Goal: Information Seeking & Learning: Learn about a topic

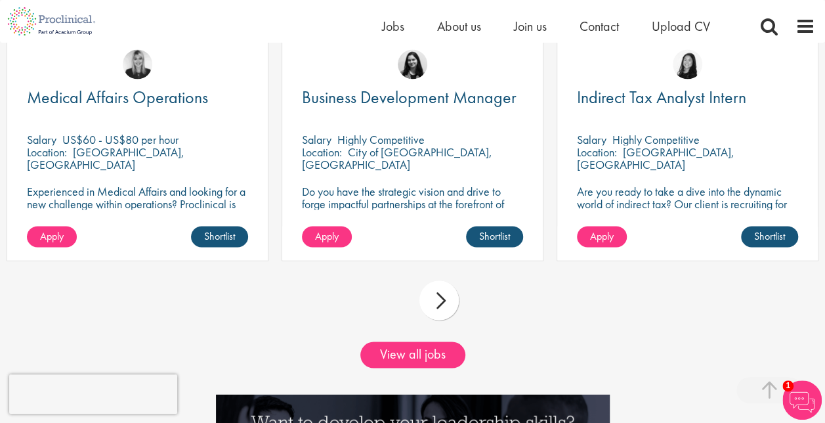
scroll to position [1247, 0]
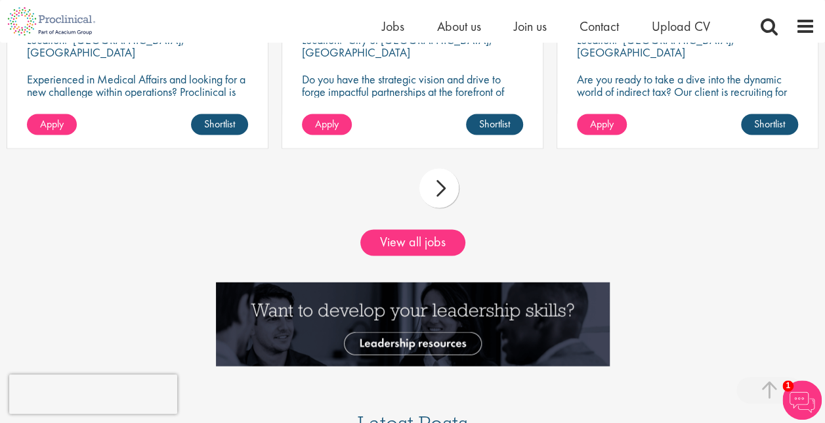
click at [427, 204] on div "next" at bounding box center [439, 188] width 39 height 39
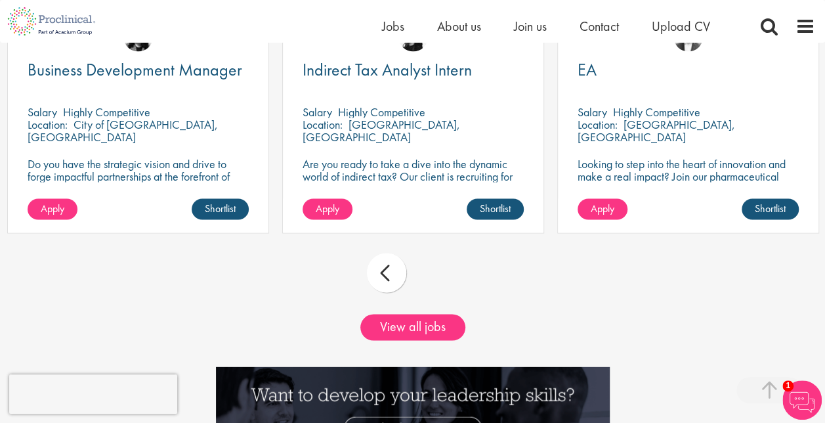
scroll to position [1116, 0]
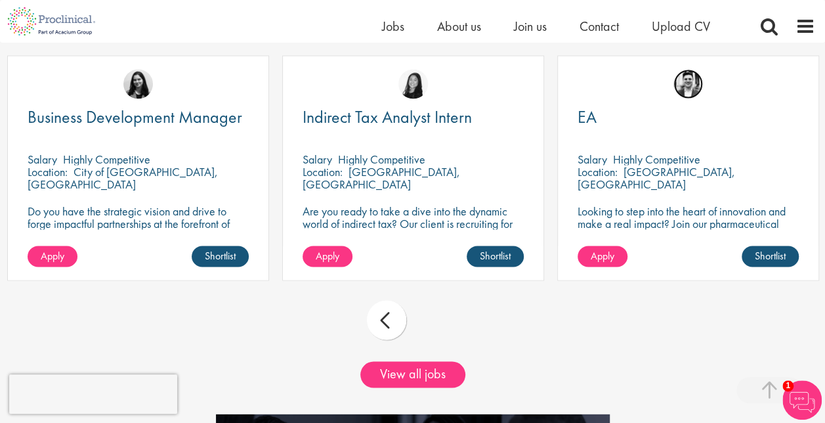
click at [691, 98] on img at bounding box center [689, 84] width 30 height 30
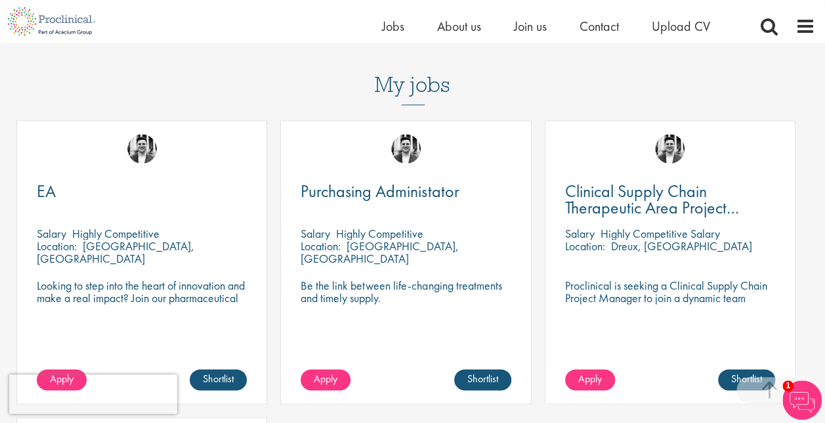
scroll to position [657, 0]
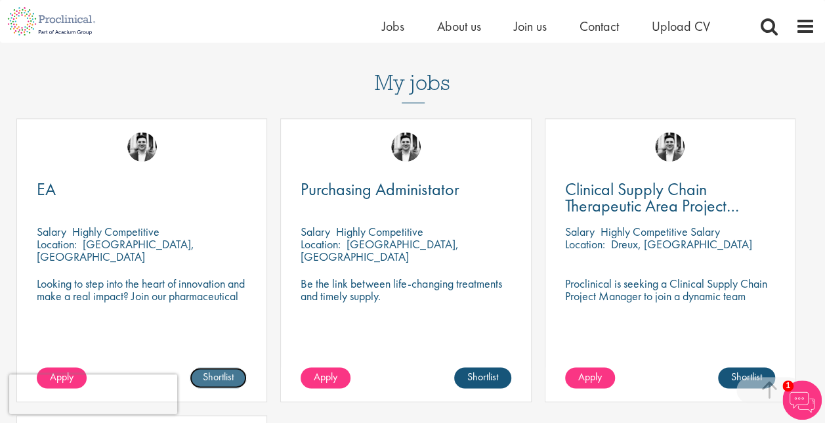
click at [212, 367] on link "Shortlist" at bounding box center [218, 377] width 57 height 21
click at [213, 367] on link "Shortlisted" at bounding box center [213, 377] width 68 height 21
click at [44, 224] on span "Salary" at bounding box center [52, 231] width 30 height 15
click at [76, 224] on p "Highly Competitive" at bounding box center [115, 231] width 87 height 15
click at [43, 118] on div "EA Salary Highly Competitive Location: Zug, Switzerland Looking to step into th…" at bounding box center [141, 260] width 251 height 284
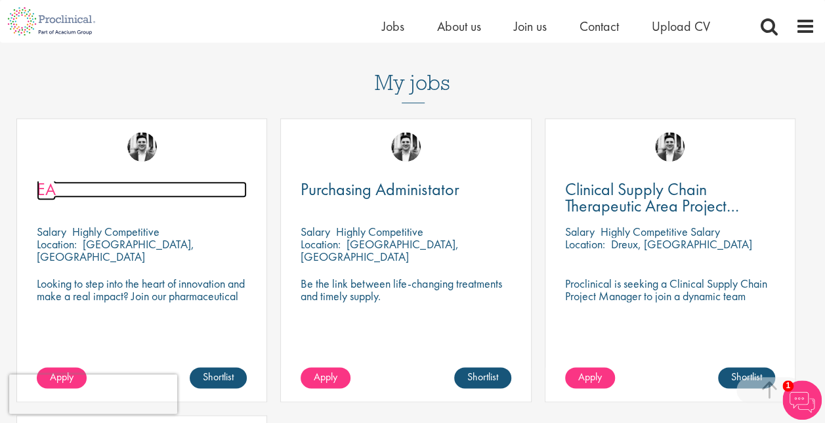
click at [45, 178] on span "EA" at bounding box center [46, 189] width 19 height 22
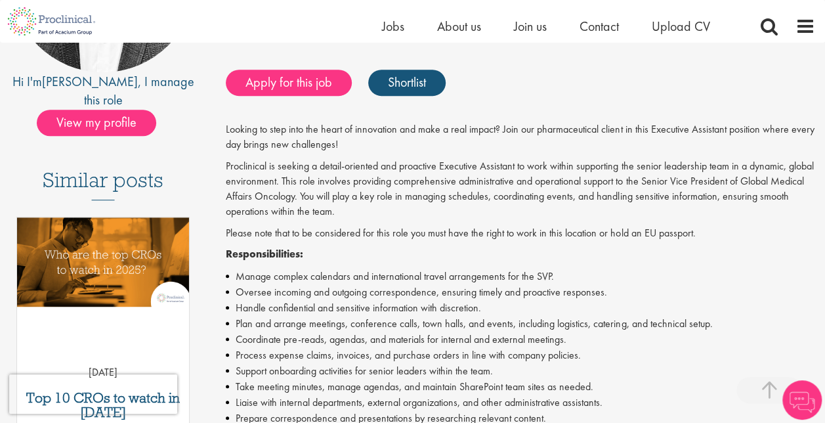
scroll to position [263, 0]
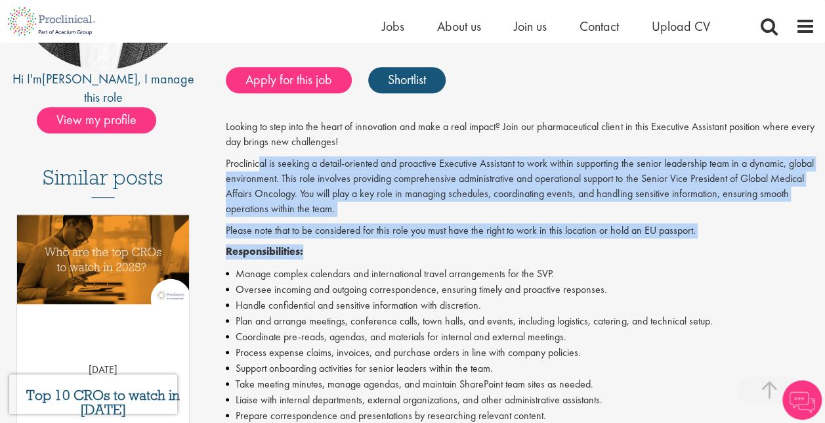
drag, startPoint x: 436, startPoint y: 244, endPoint x: 269, endPoint y: 168, distance: 183.0
drag, startPoint x: 269, startPoint y: 168, endPoint x: 510, endPoint y: 225, distance: 247.5
click at [509, 224] on p "Please note that to be considered for this role you must have the right to work…" at bounding box center [521, 230] width 590 height 15
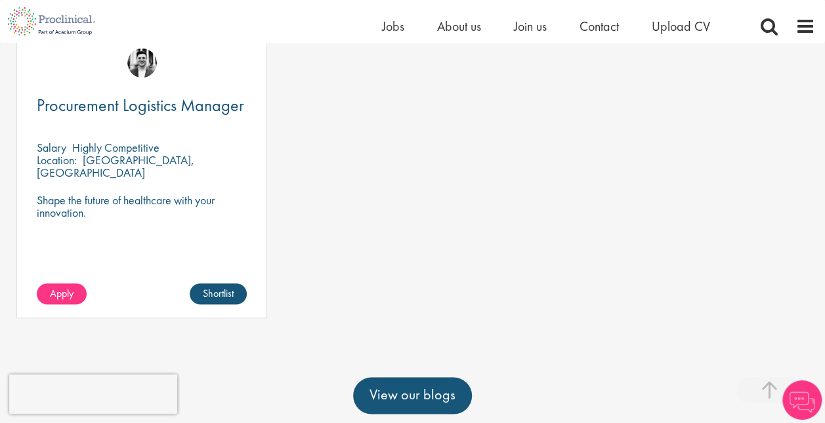
scroll to position [985, 0]
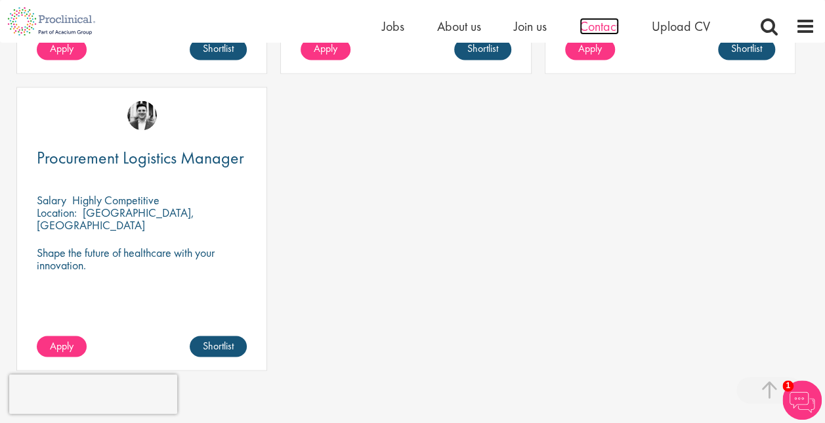
click at [606, 29] on span "Contact" at bounding box center [599, 26] width 39 height 17
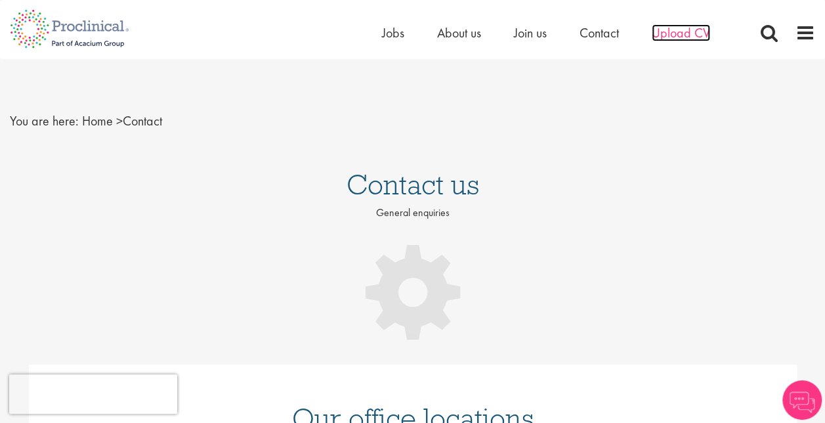
click at [693, 35] on span "Upload CV" at bounding box center [681, 32] width 58 height 17
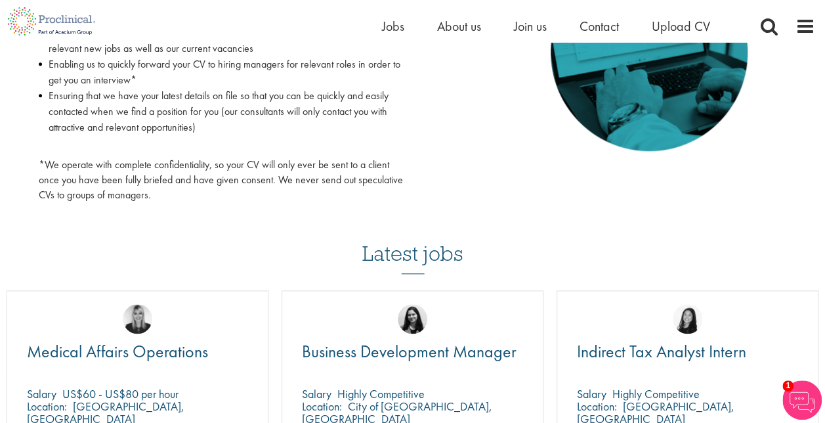
scroll to position [460, 0]
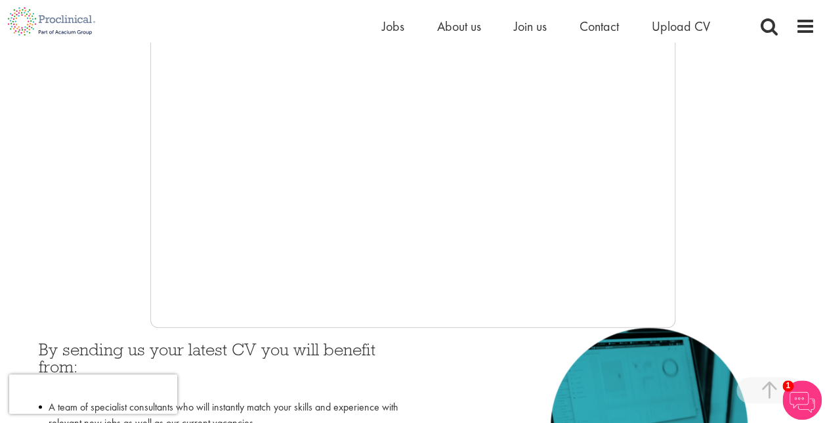
scroll to position [328, 0]
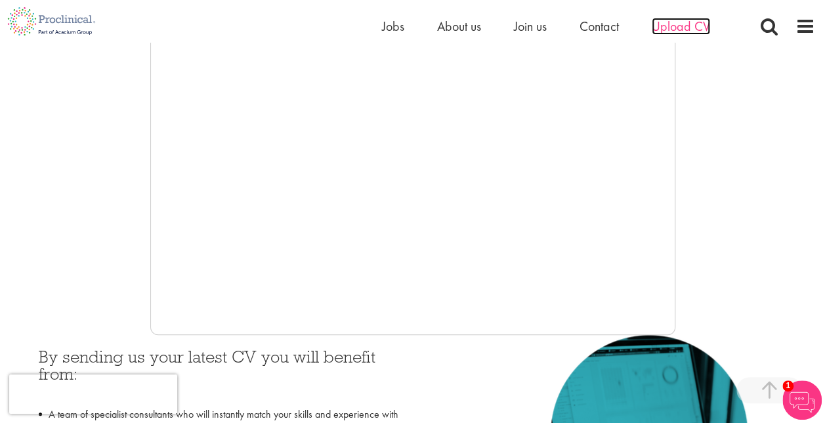
click at [695, 27] on span "Upload CV" at bounding box center [681, 26] width 58 height 17
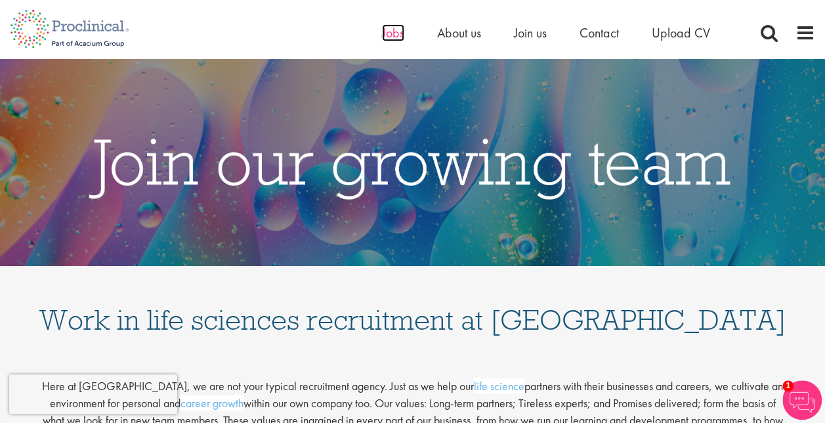
click at [398, 24] on span "Jobs" at bounding box center [393, 32] width 22 height 17
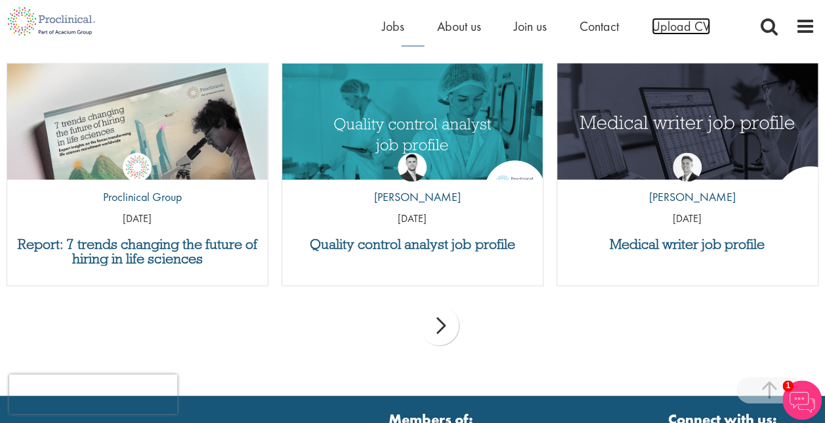
scroll to position [1486, 0]
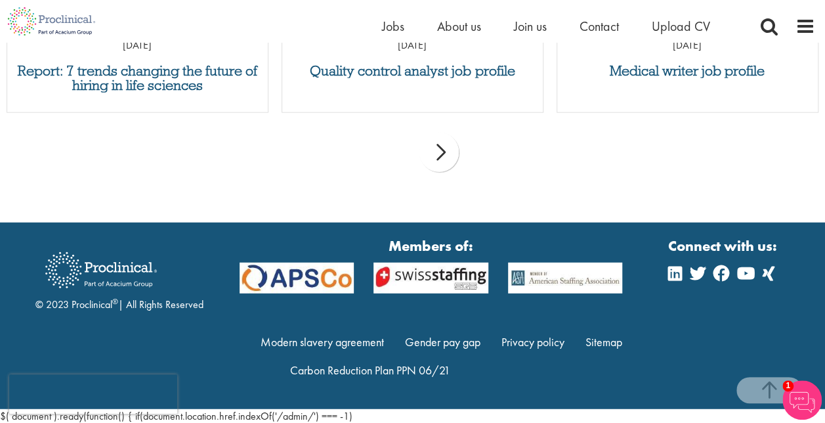
click at [792, 20] on div "Home Jobs About us Join us Contact Upload CV" at bounding box center [598, 29] width 433 height 26
click at [800, 18] on span at bounding box center [806, 26] width 20 height 20
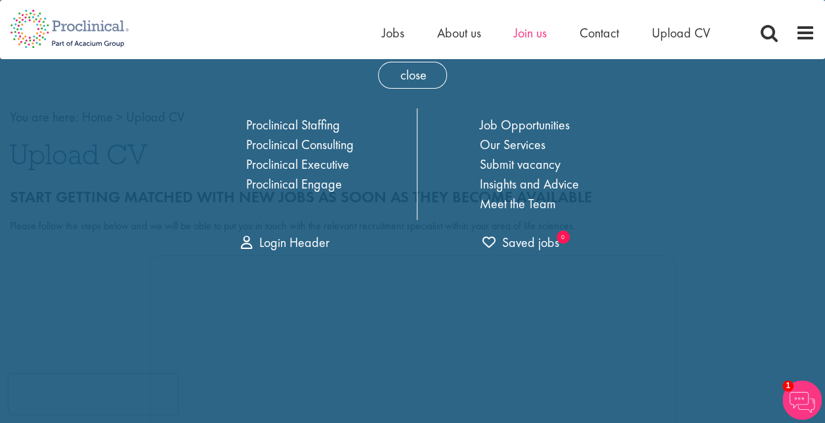
scroll to position [0, 0]
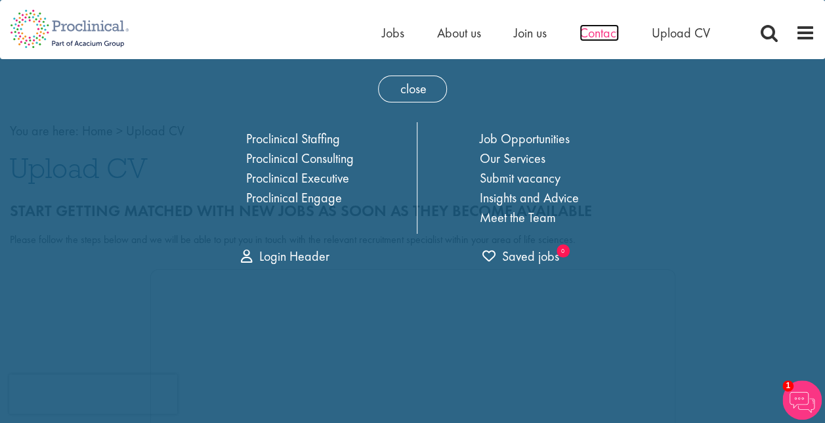
click at [599, 35] on span "Contact" at bounding box center [599, 32] width 39 height 17
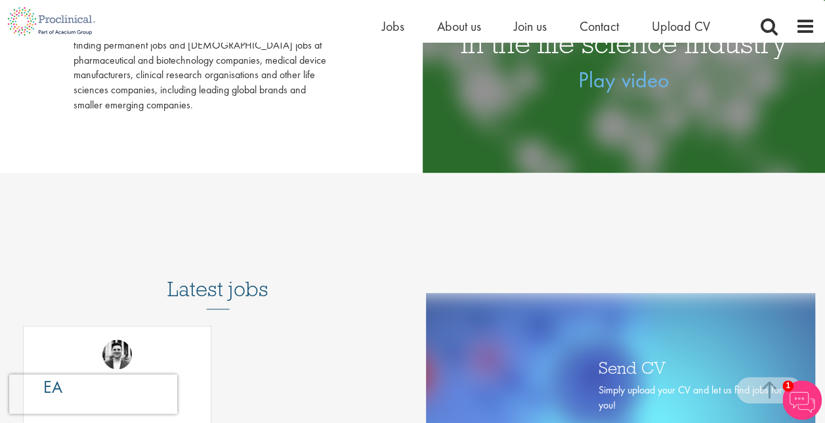
scroll to position [591, 0]
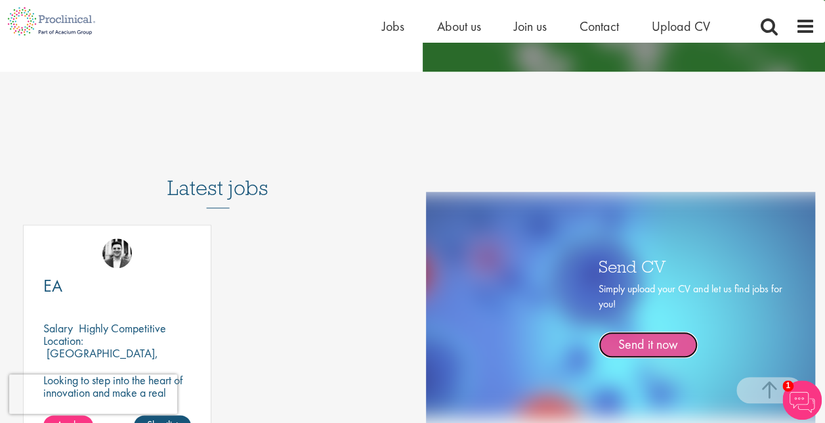
click at [667, 339] on link "Send it now" at bounding box center [648, 345] width 99 height 26
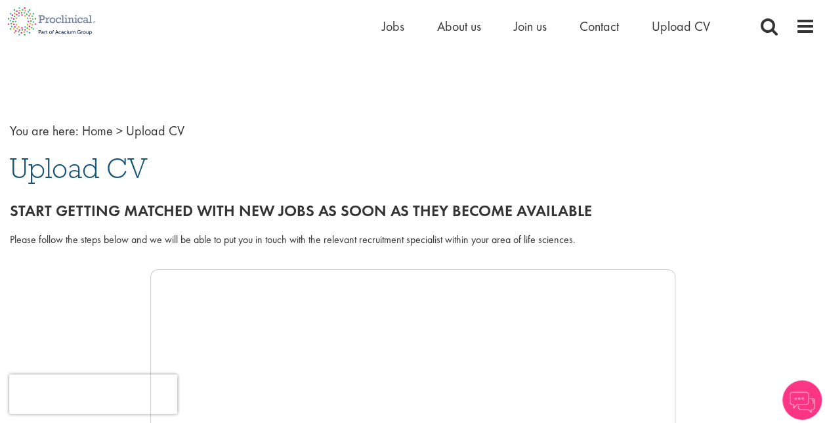
scroll to position [263, 0]
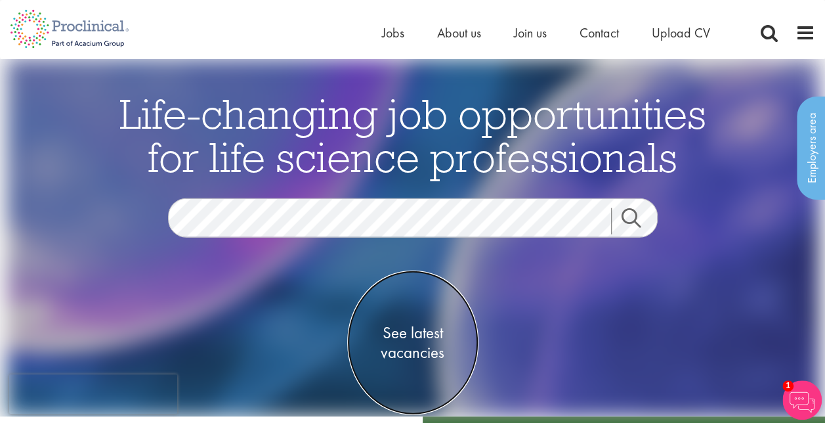
click at [439, 331] on span "See latest vacancies" at bounding box center [412, 342] width 131 height 39
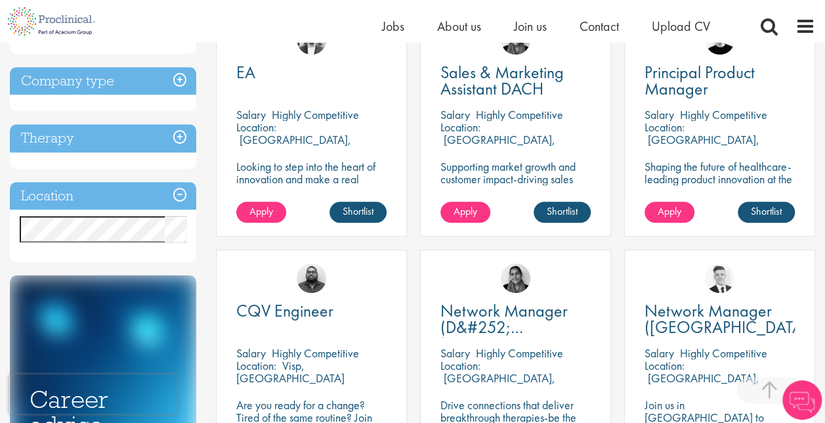
scroll to position [525, 0]
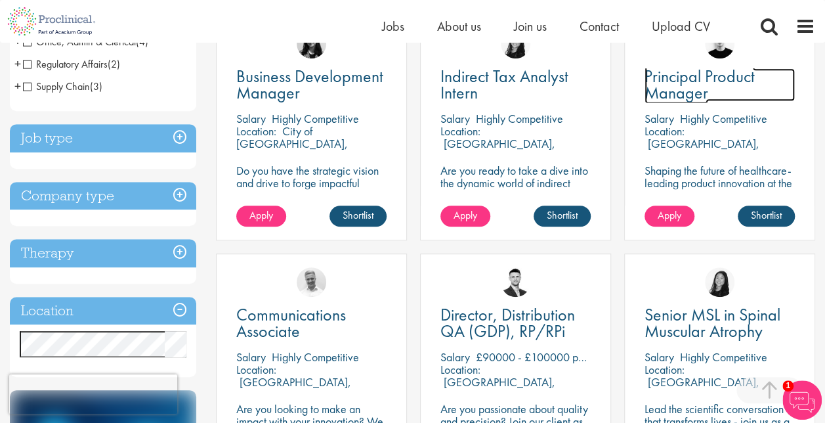
scroll to position [394, 0]
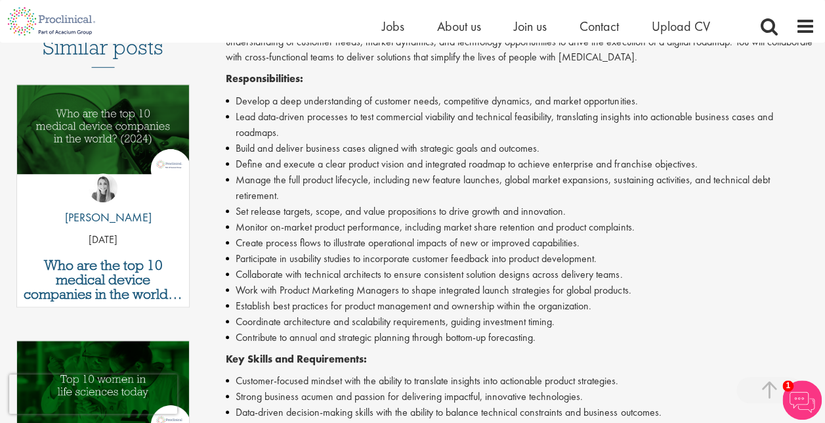
scroll to position [394, 0]
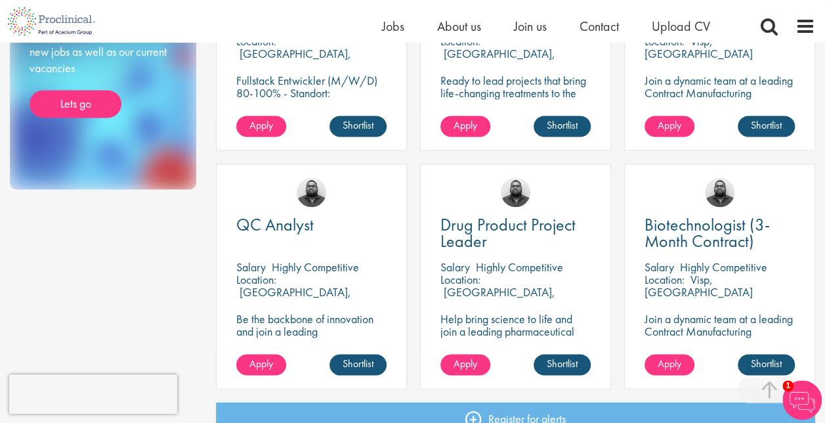
scroll to position [985, 0]
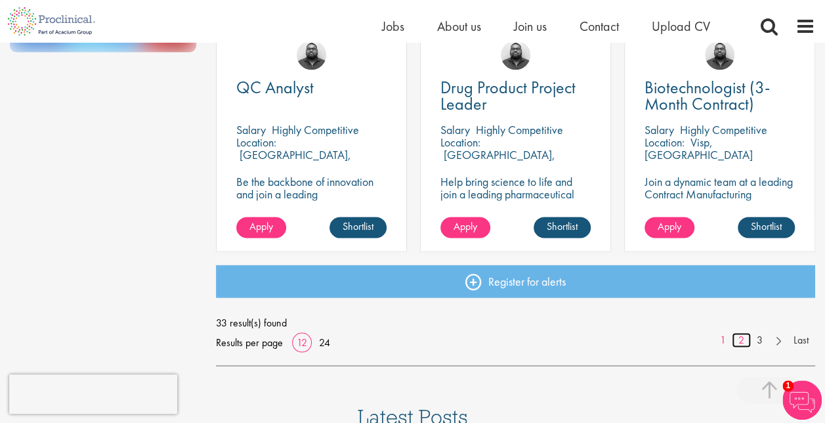
click at [741, 339] on link "2" at bounding box center [741, 339] width 19 height 15
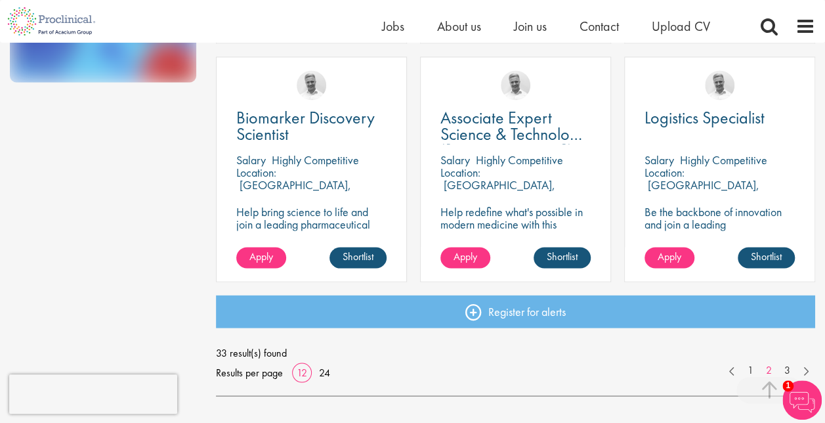
scroll to position [985, 0]
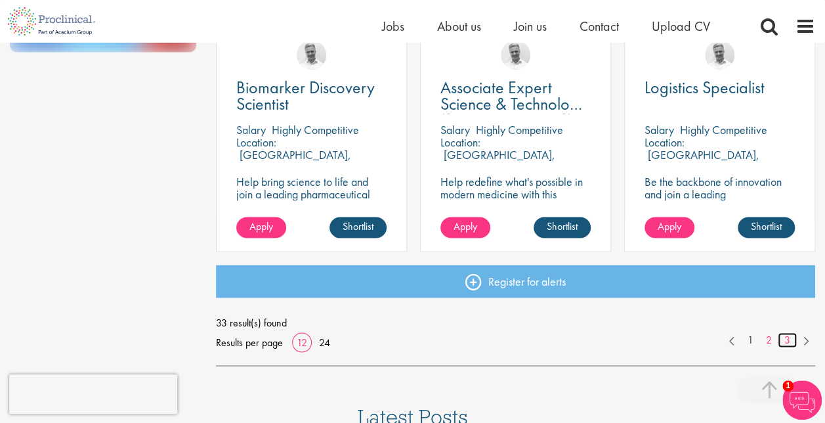
click at [786, 340] on link "3" at bounding box center [787, 339] width 19 height 15
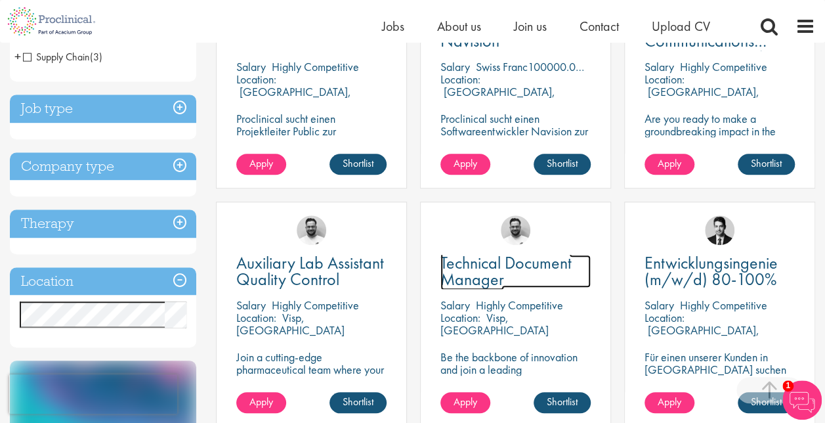
scroll to position [460, 0]
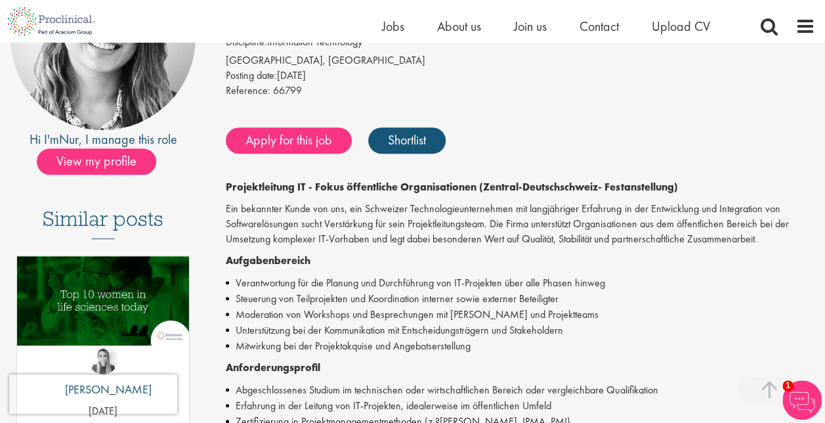
scroll to position [460, 0]
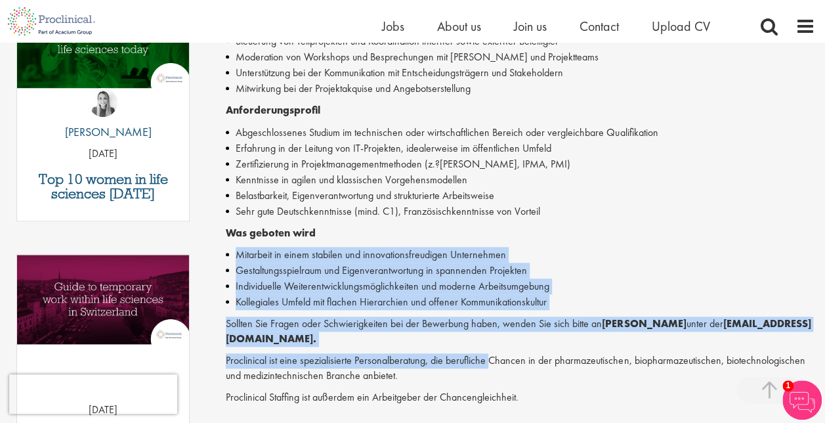
drag, startPoint x: 490, startPoint y: 364, endPoint x: 462, endPoint y: 236, distance: 130.5
click at [462, 238] on div "Projektleitung IT - Fokus öffentliche Organisationen (Zentral-Deutschschweiz- F…" at bounding box center [521, 164] width 590 height 482
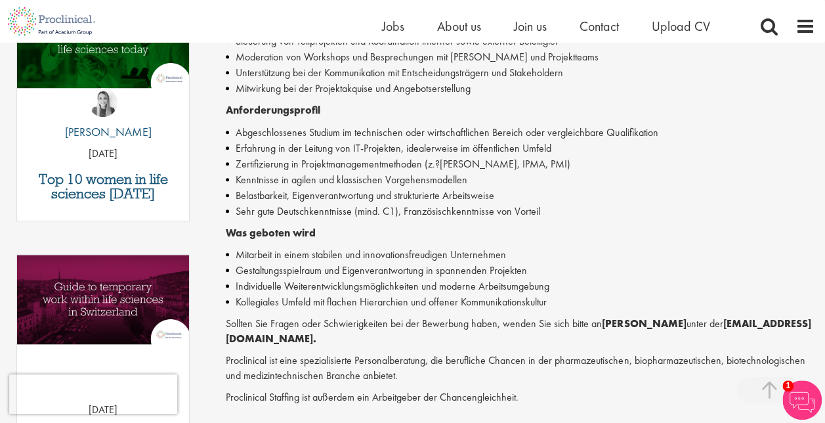
drag, startPoint x: 462, startPoint y: 236, endPoint x: 601, endPoint y: 133, distance: 174.1
click at [601, 133] on li "Abgeschlossenes Studium im technischen oder wirtschaftlichen Bereich oder vergl…" at bounding box center [521, 133] width 590 height 16
drag, startPoint x: 675, startPoint y: 323, endPoint x: 603, endPoint y: 328, distance: 72.4
click at [603, 328] on strong "[PERSON_NAME]" at bounding box center [644, 323] width 84 height 14
copy strong "[PERSON_NAME]"
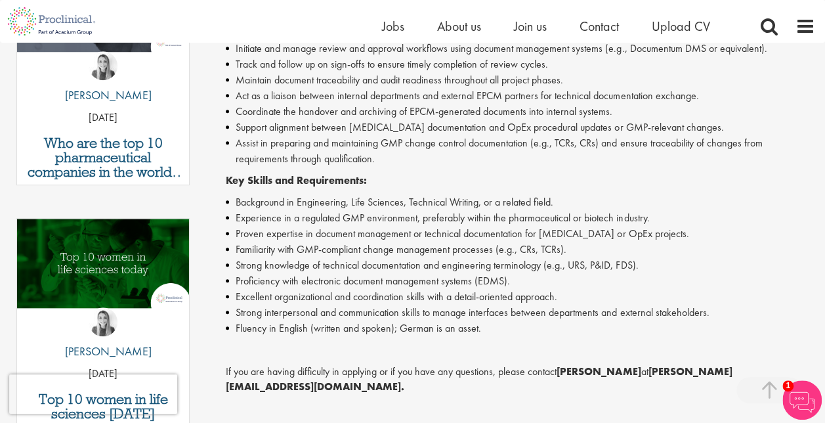
scroll to position [525, 0]
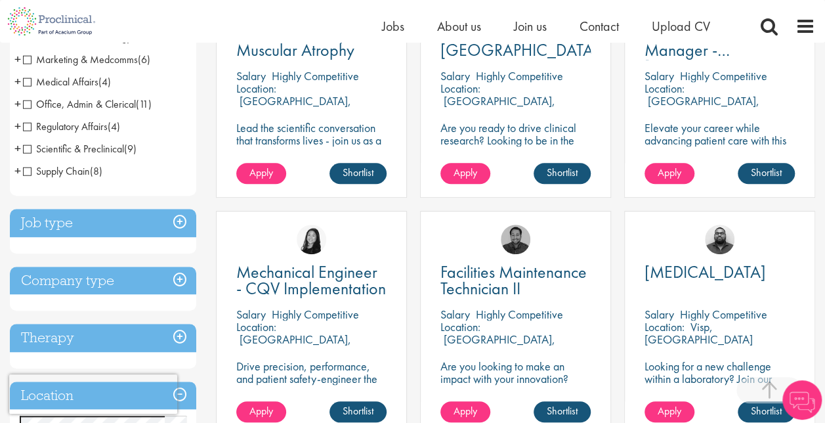
scroll to position [460, 0]
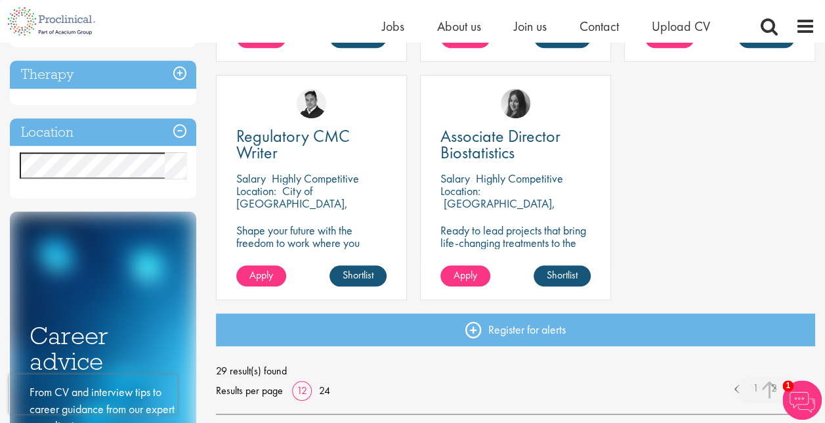
scroll to position [591, 0]
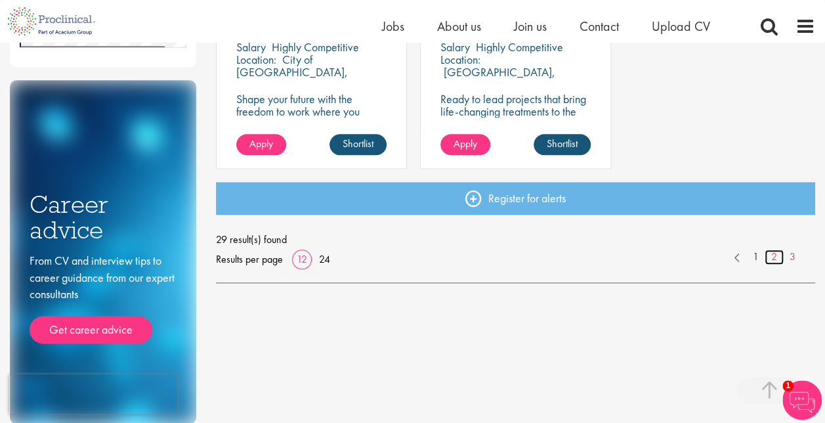
click at [772, 260] on link "2" at bounding box center [774, 256] width 19 height 15
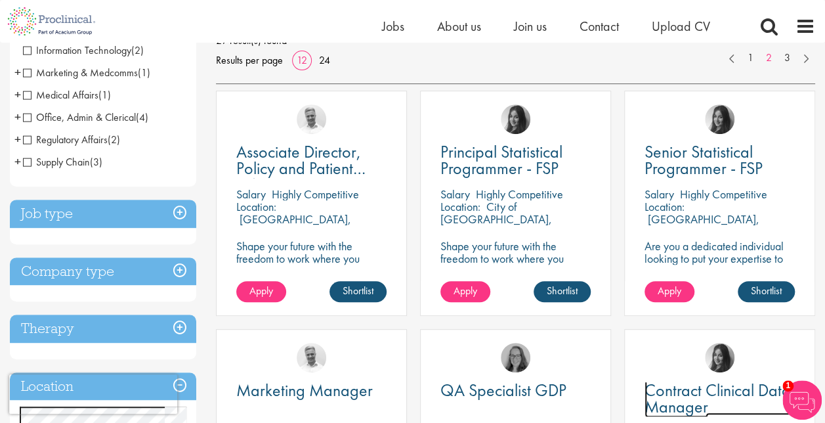
scroll to position [66, 0]
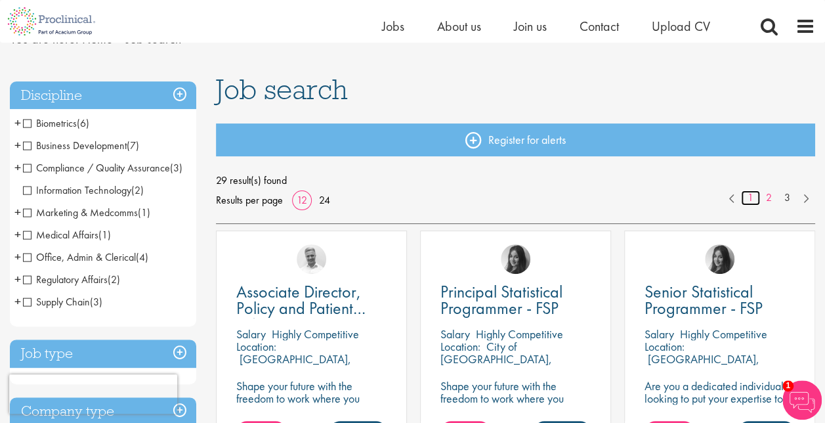
click at [752, 198] on link "1" at bounding box center [750, 197] width 19 height 15
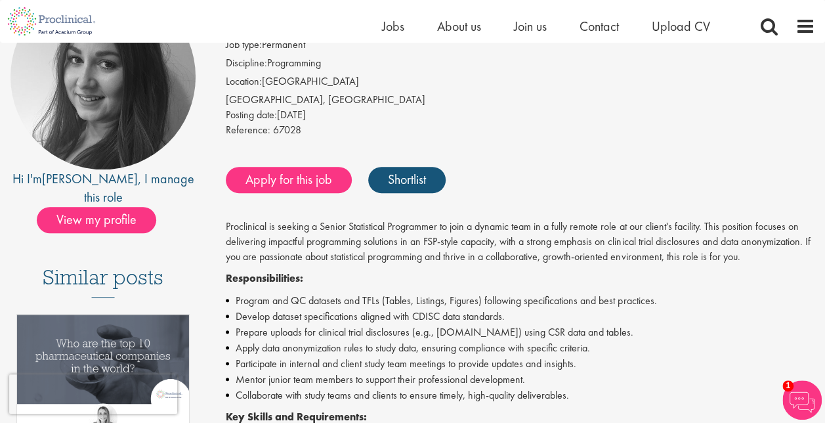
scroll to position [131, 0]
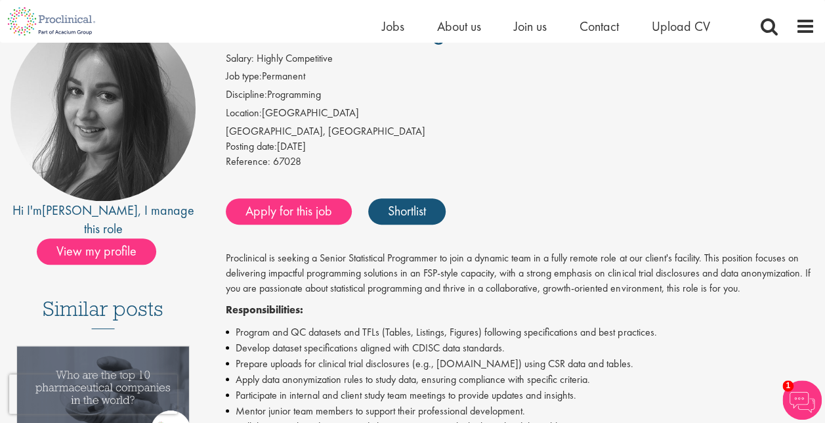
drag, startPoint x: 527, startPoint y: 9, endPoint x: 569, endPoint y: 108, distance: 106.8
click at [569, 116] on li "Location: [GEOGRAPHIC_DATA]" at bounding box center [521, 115] width 590 height 18
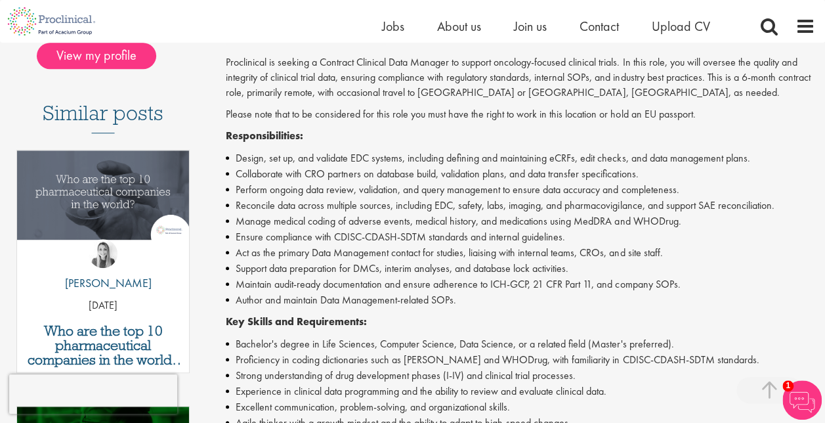
scroll to position [525, 0]
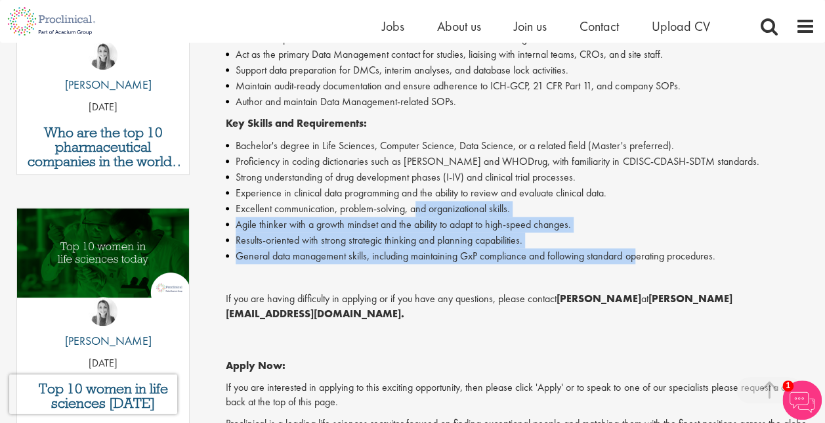
drag, startPoint x: 641, startPoint y: 251, endPoint x: 413, endPoint y: 205, distance: 232.9
click at [414, 209] on ul "Bachelor's degree in Life Sciences, Computer Science, Data Science, or a relate…" at bounding box center [521, 201] width 590 height 126
drag, startPoint x: 413, startPoint y: 205, endPoint x: 410, endPoint y: 326, distance: 120.2
click at [409, 328] on p "Apply Now:" at bounding box center [521, 350] width 590 height 45
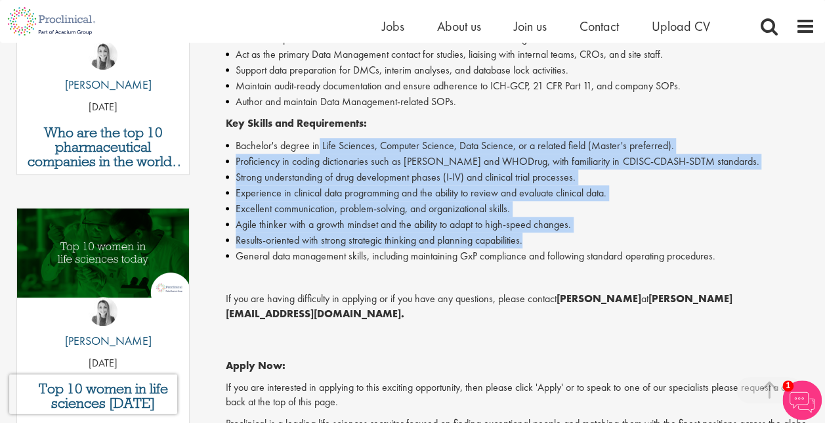
drag, startPoint x: 731, startPoint y: 243, endPoint x: 319, endPoint y: 151, distance: 421.8
click at [319, 151] on ul "Bachelor's degree in Life Sciences, Computer Science, Data Science, or a relate…" at bounding box center [521, 201] width 590 height 126
drag, startPoint x: 319, startPoint y: 151, endPoint x: 600, endPoint y: 215, distance: 288.3
click at [600, 215] on li "Excellent communication, problem-solving, and organizational skills." at bounding box center [521, 209] width 590 height 16
click at [720, 232] on li "Results-oriented with strong strategic thinking and planning capabilities." at bounding box center [521, 240] width 590 height 16
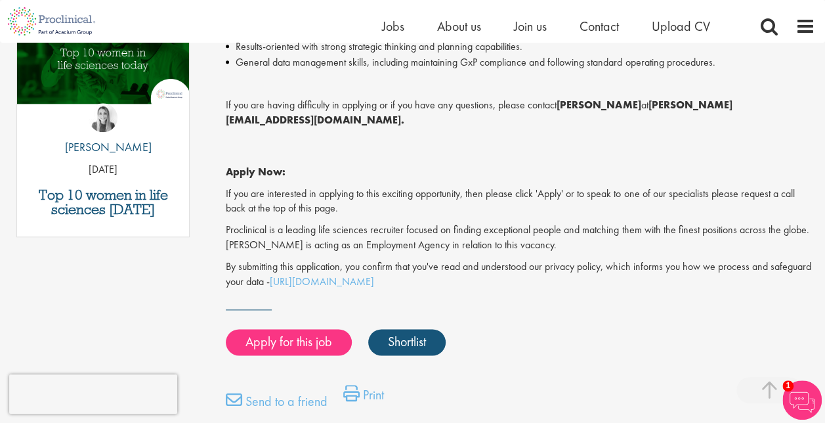
scroll to position [722, 0]
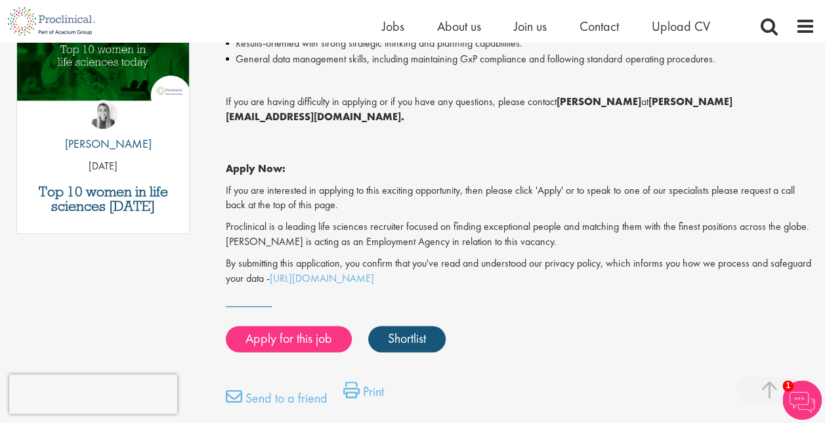
drag, startPoint x: 635, startPoint y: 104, endPoint x: 595, endPoint y: 104, distance: 40.7
click at [595, 104] on strong "[PERSON_NAME]" at bounding box center [599, 102] width 84 height 14
drag, startPoint x: 595, startPoint y: 104, endPoint x: 585, endPoint y: 206, distance: 102.9
click at [584, 219] on p "Proclinical is a leading life sciences recruiter focused on finding exceptional…" at bounding box center [521, 234] width 590 height 30
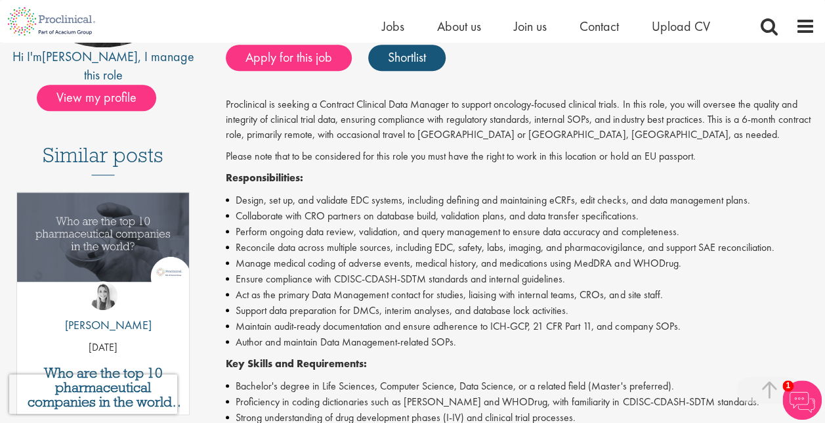
scroll to position [66, 0]
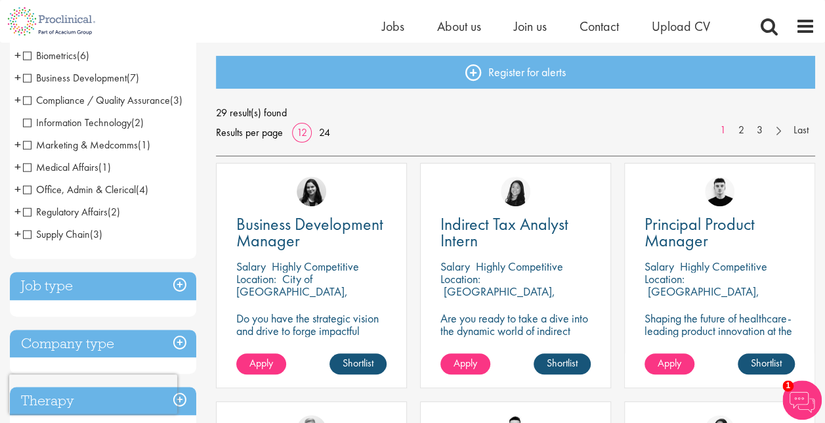
scroll to position [131, 0]
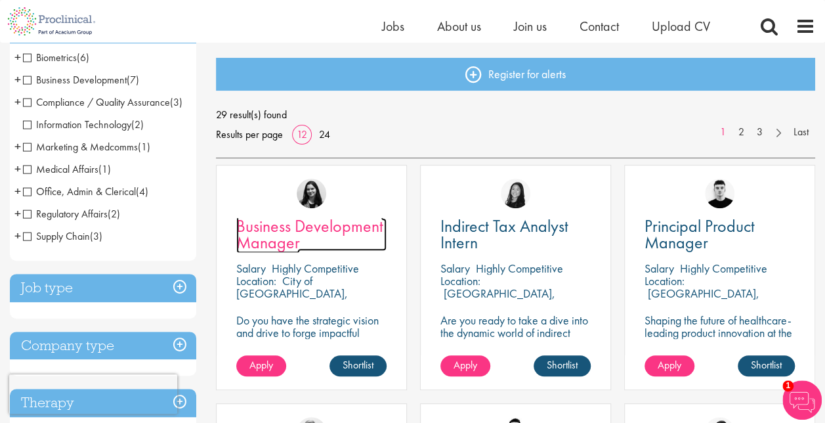
click at [291, 222] on span "Business Development Manager" at bounding box center [309, 234] width 147 height 39
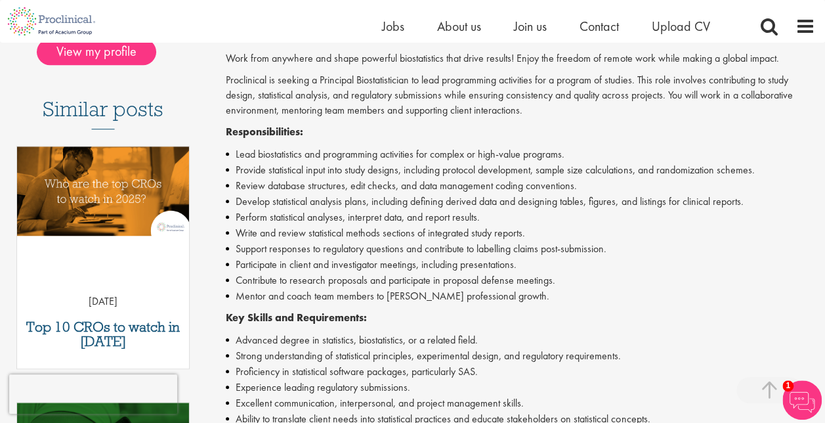
scroll to position [328, 0]
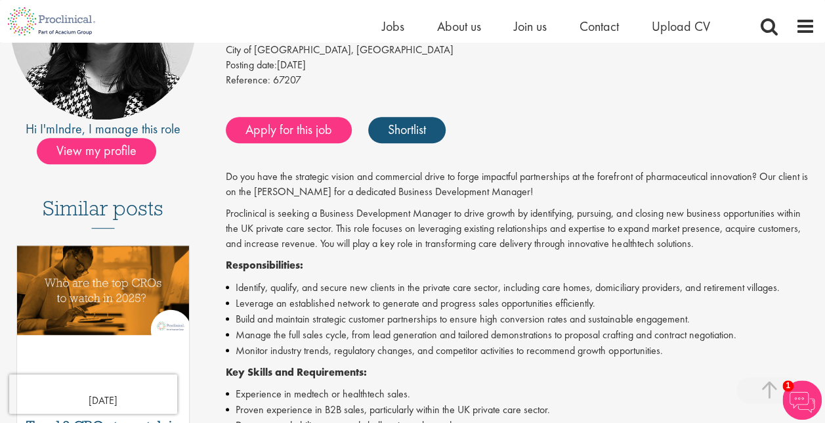
scroll to position [394, 0]
